Goal: Transaction & Acquisition: Purchase product/service

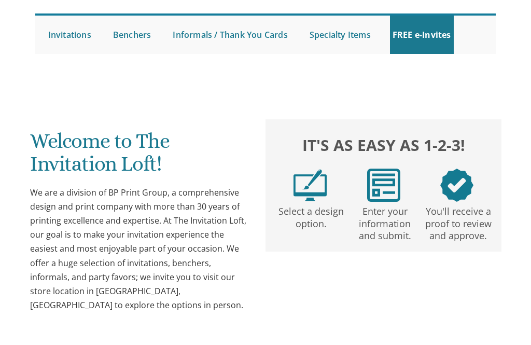
scroll to position [90, 0]
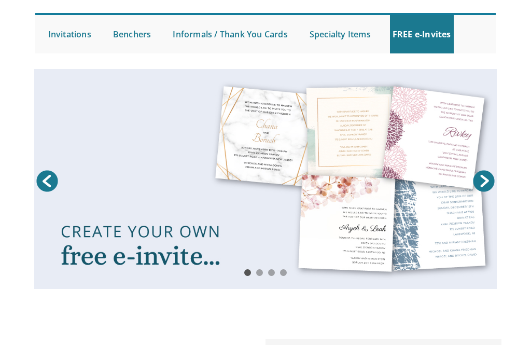
click at [325, 189] on link at bounding box center [265, 179] width 463 height 220
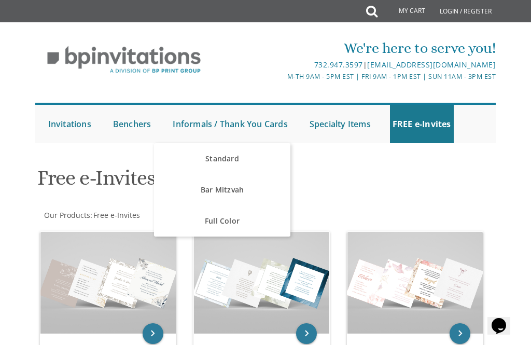
click at [243, 153] on link "Standard" at bounding box center [222, 158] width 136 height 31
click at [266, 160] on link "Standard" at bounding box center [222, 158] width 136 height 31
click at [252, 143] on link "Standard" at bounding box center [222, 158] width 136 height 31
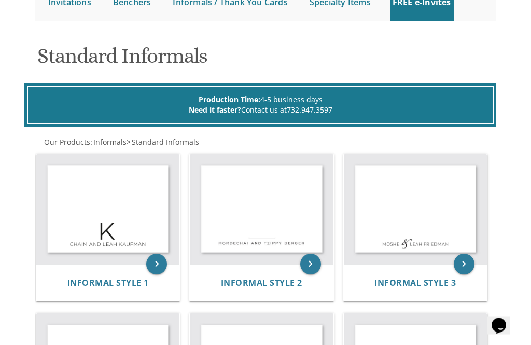
scroll to position [122, 0]
click at [307, 264] on icon "keyboard_arrow_right" at bounding box center [310, 264] width 21 height 21
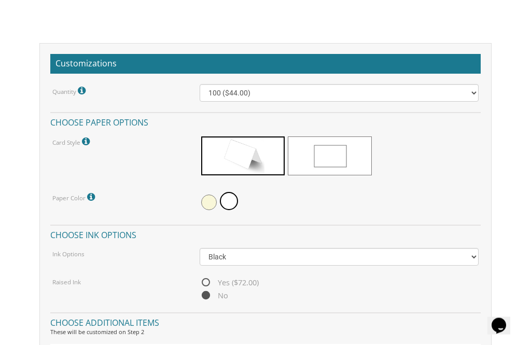
scroll to position [751, 0]
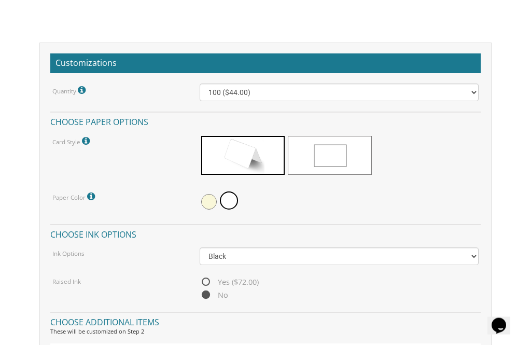
click at [213, 276] on span "Yes ($72.00)" at bounding box center [229, 282] width 59 height 13
click at [206, 280] on input "Yes ($72.00)" at bounding box center [203, 283] width 7 height 7
radio input "true"
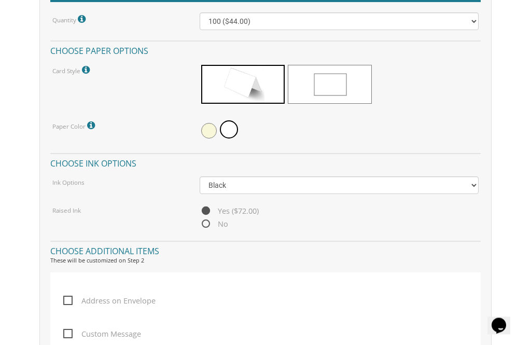
scroll to position [822, 0]
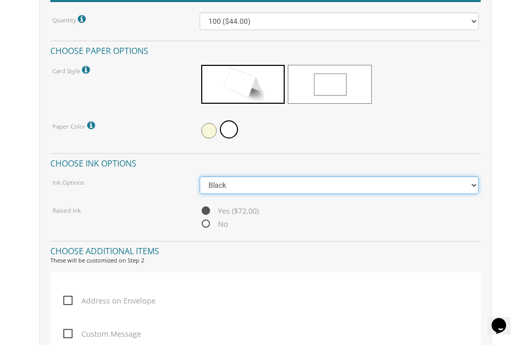
click at [470, 182] on select "Black Colored Ink ($32.00)" at bounding box center [339, 185] width 279 height 18
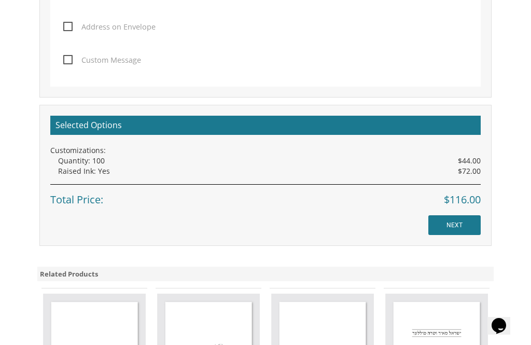
scroll to position [1099, 0]
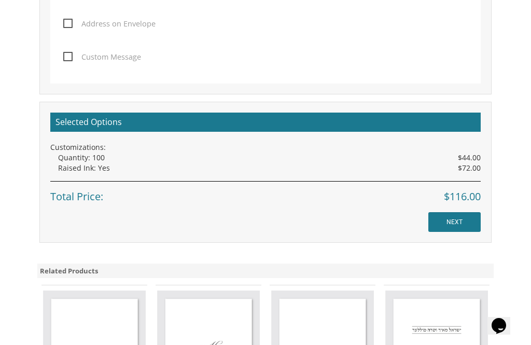
click at [459, 216] on input "NEXT" at bounding box center [455, 222] width 52 height 20
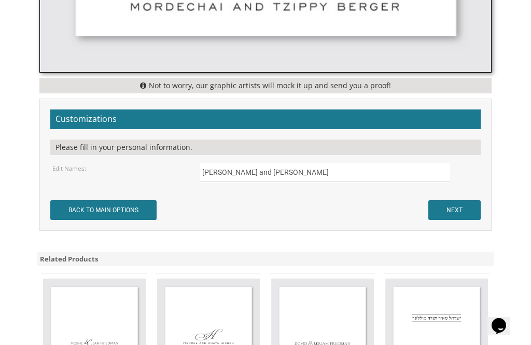
scroll to position [643, 0]
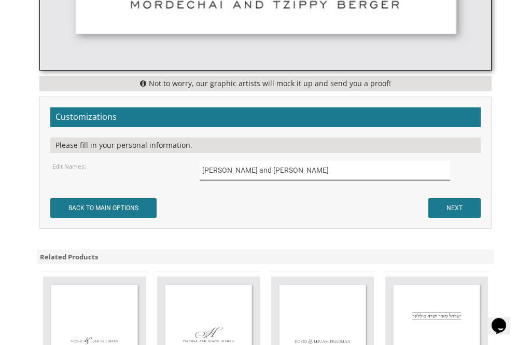
click at [444, 170] on input "Mordechai and Tzippy Berger" at bounding box center [325, 170] width 251 height 19
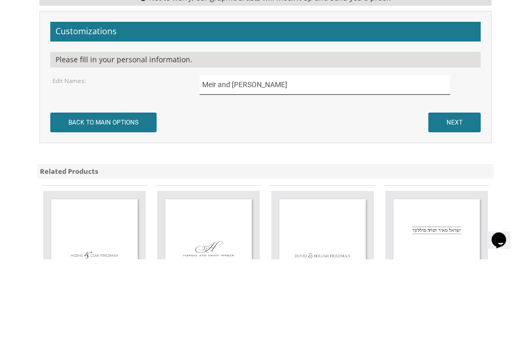
type input "Meir and Shana Amsel"
click at [461, 198] on input "NEXT" at bounding box center [455, 208] width 52 height 20
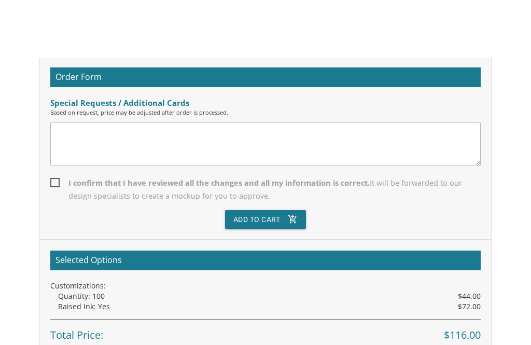
scroll to position [321, 0]
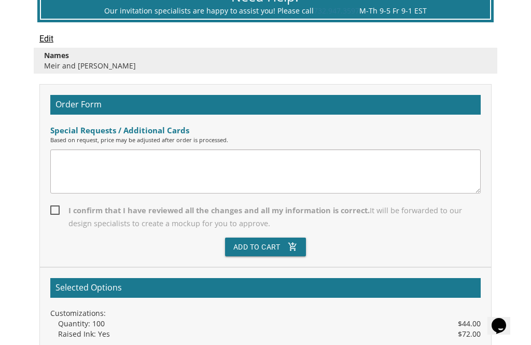
click at [61, 207] on span "I confirm that I have reviewed all the changes and all my information is correc…" at bounding box center [265, 217] width 431 height 26
click at [57, 207] on input "I confirm that I have reviewed all the changes and all my information is correc…" at bounding box center [53, 209] width 7 height 7
checkbox input "true"
click at [280, 244] on button "Add To Cart add_shopping_cart" at bounding box center [265, 247] width 81 height 19
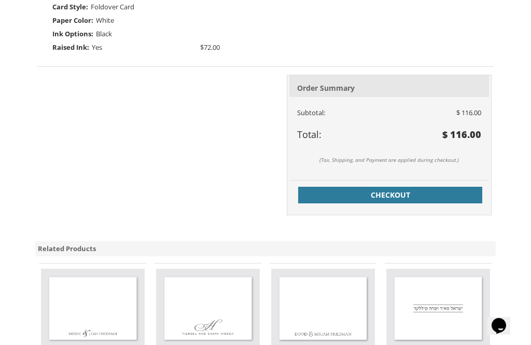
scroll to position [399, 0]
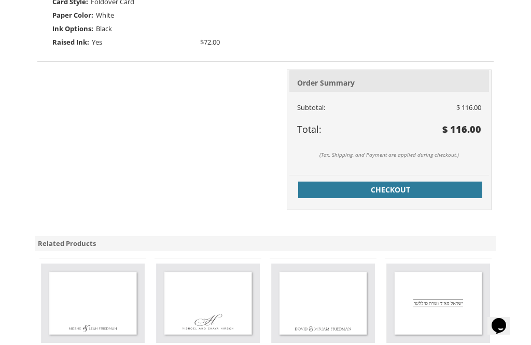
click at [464, 186] on span "Checkout" at bounding box center [391, 190] width 172 height 10
